Goal: Task Accomplishment & Management: Manage account settings

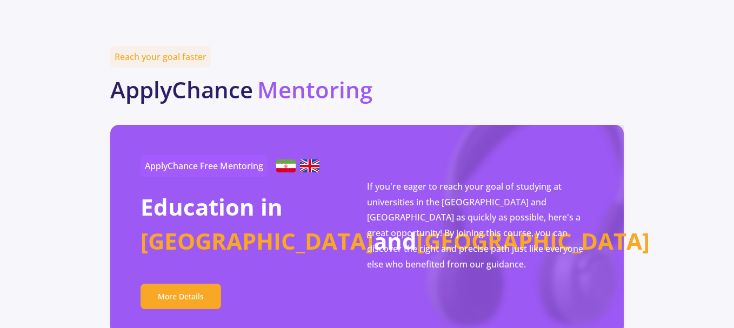
scroll to position [1890, 0]
drag, startPoint x: 0, startPoint y: 0, endPoint x: 342, endPoint y: 46, distance: 345.6
click at [342, 73] on b "Mentoring" at bounding box center [314, 88] width 115 height 31
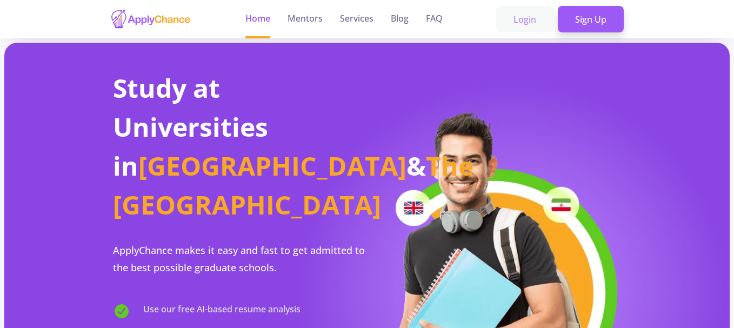
click at [536, 22] on link "Login" at bounding box center [524, 19] width 57 height 27
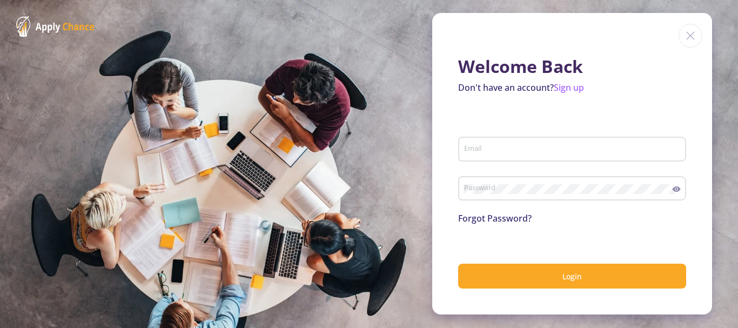
type input "mr.molavi3@gmail.com"
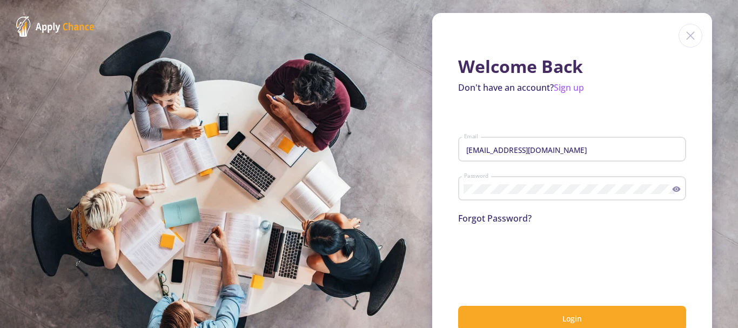
click at [673, 189] on icon at bounding box center [677, 188] width 8 height 5
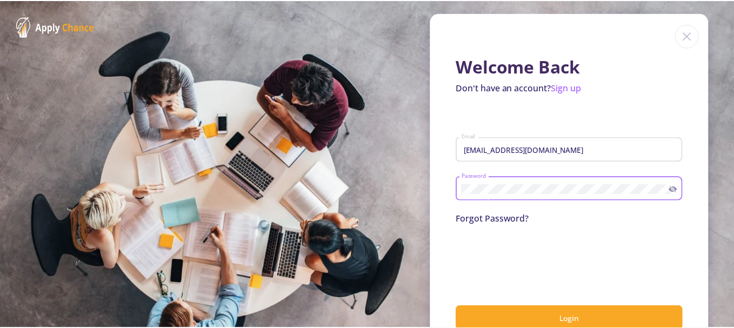
scroll to position [29, 0]
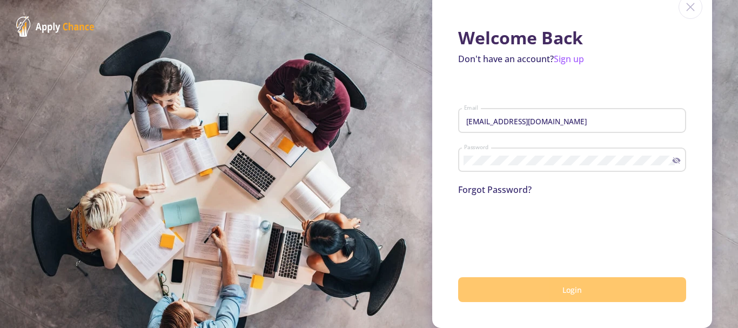
click at [521, 286] on button "Login" at bounding box center [572, 289] width 228 height 25
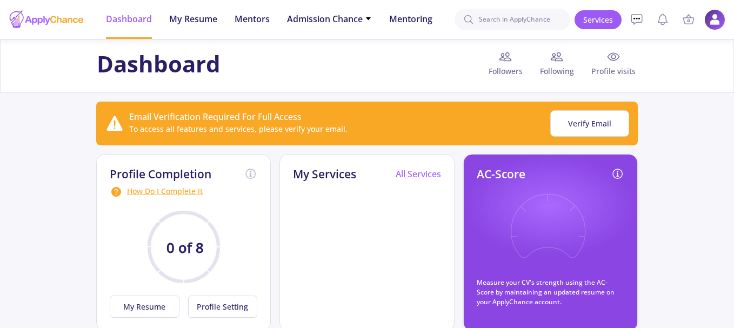
click at [720, 19] on img at bounding box center [714, 19] width 21 height 21
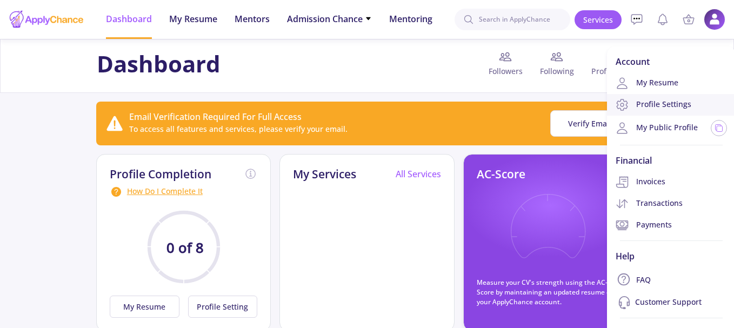
click at [669, 106] on link "Profile Settings" at bounding box center [671, 105] width 129 height 22
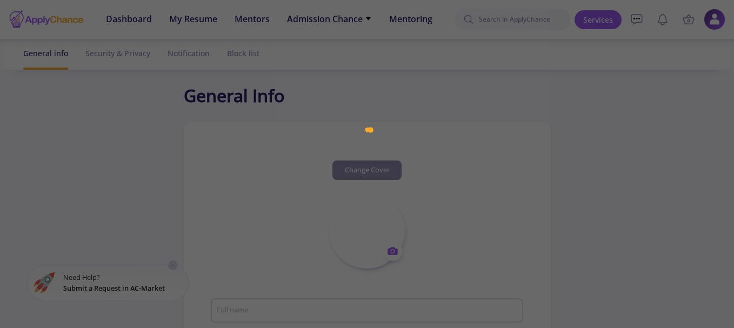
type input "mohmmadreza molavi"
type input "mohmmadrezamolavi"
type input "mr.molavi3@gmail.com"
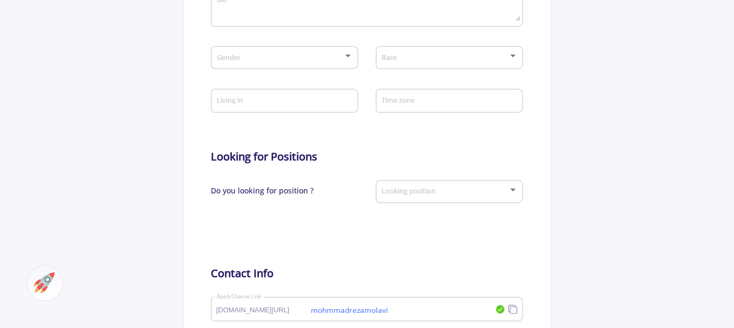
scroll to position [353, 0]
click at [503, 184] on div "Looking position" at bounding box center [449, 190] width 137 height 27
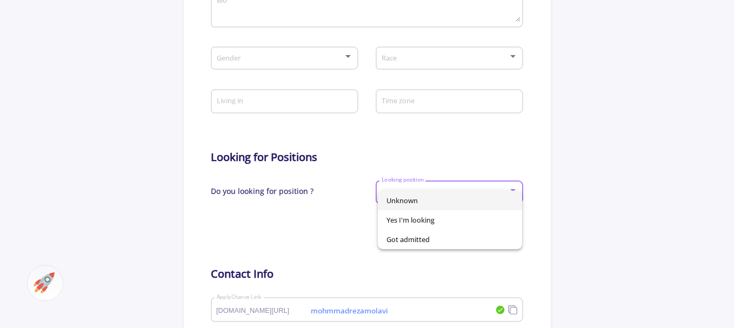
click at [485, 169] on div at bounding box center [367, 164] width 734 height 328
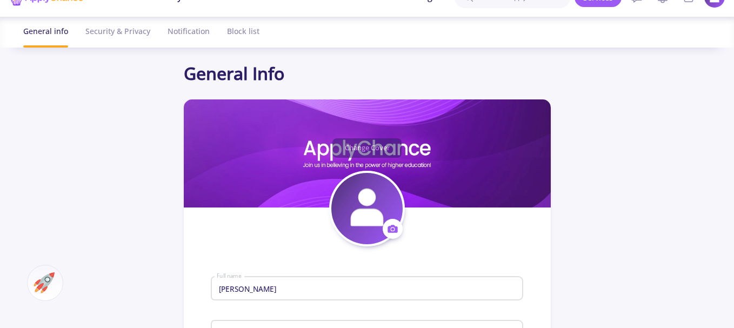
scroll to position [22, 0]
click at [131, 42] on div "Security & Privacy" at bounding box center [117, 31] width 65 height 29
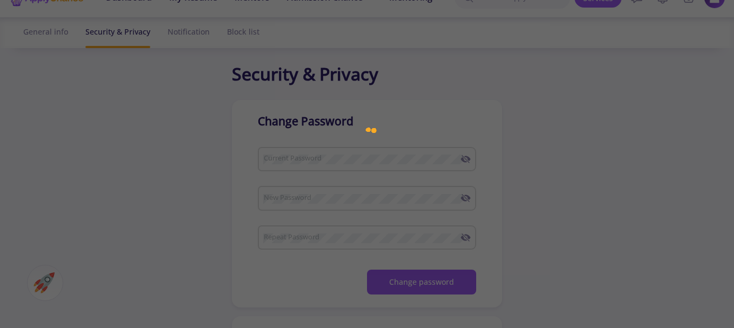
checkbox input "true"
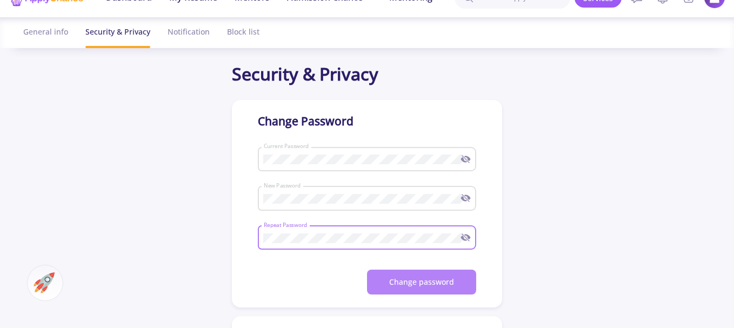
click at [440, 283] on button "Change password" at bounding box center [421, 282] width 109 height 25
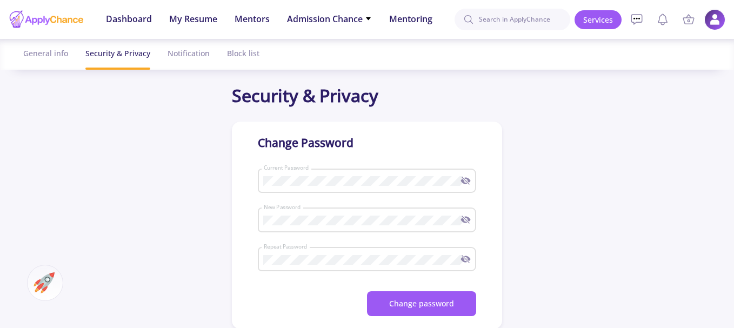
click at [720, 16] on img at bounding box center [714, 19] width 21 height 21
